Goal: Information Seeking & Learning: Learn about a topic

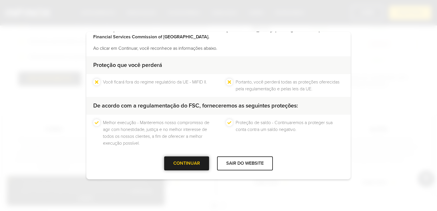
click at [187, 163] on div at bounding box center [187, 163] width 0 height 0
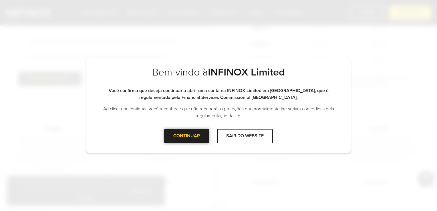
click at [189, 164] on div "Bem-vindo à INFINOX Limited Observe que você está acessando o site da INFINOX L…" at bounding box center [218, 105] width 437 height 211
click at [187, 136] on div at bounding box center [187, 136] width 0 height 0
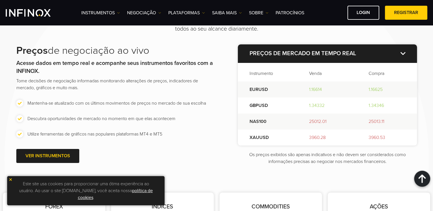
scroll to position [478, 0]
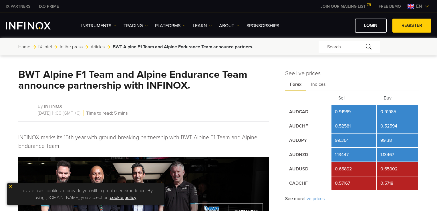
scroll to position [18, 0]
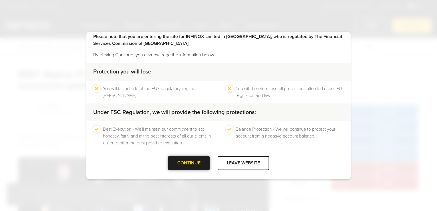
click at [189, 163] on div at bounding box center [189, 163] width 0 height 0
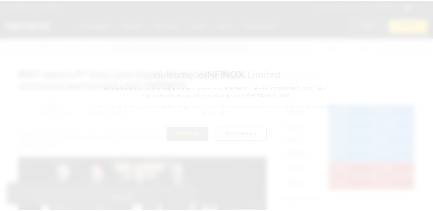
scroll to position [0, 0]
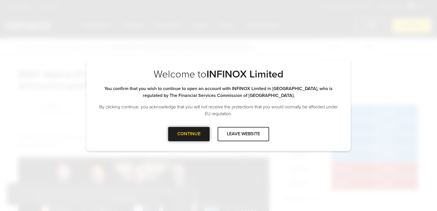
click at [189, 134] on div at bounding box center [189, 134] width 0 height 0
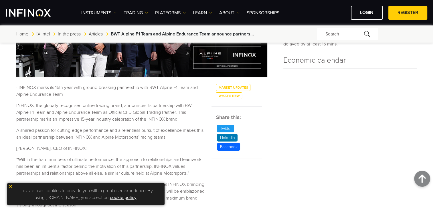
scroll to position [170, 0]
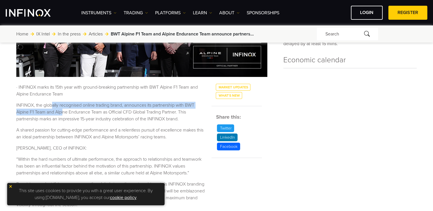
drag, startPoint x: 50, startPoint y: 105, endPoint x: 64, endPoint y: 113, distance: 15.6
click at [64, 113] on p "INFINOX, the globally recognised online trading brand, announces its partnershi…" at bounding box center [110, 112] width 188 height 21
